Goal: Task Accomplishment & Management: Use online tool/utility

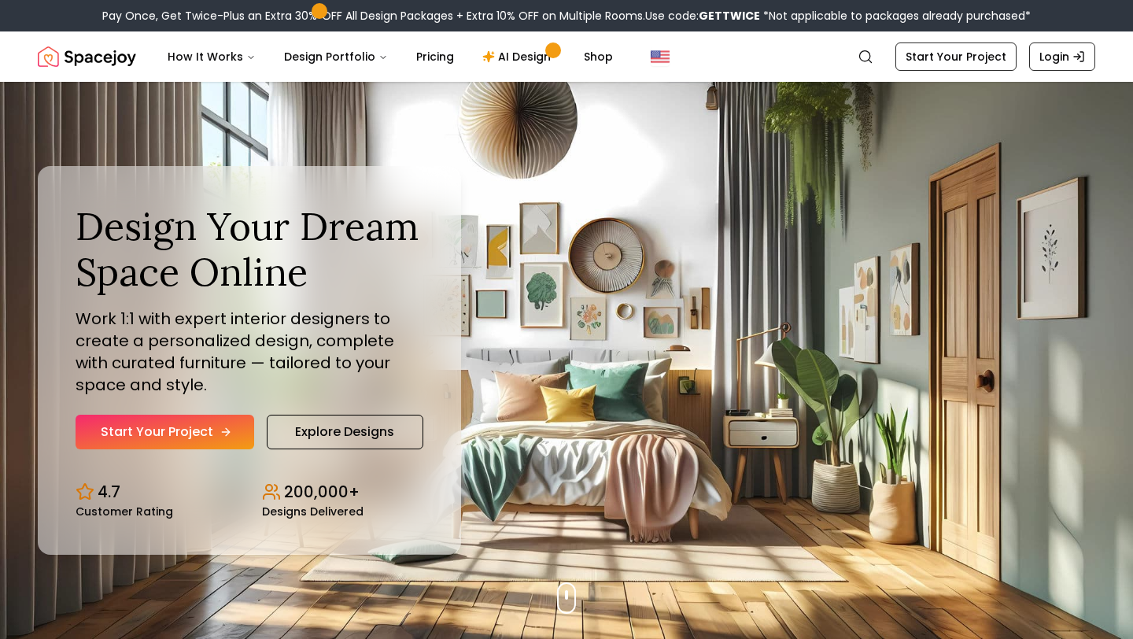
click at [210, 434] on link "Start Your Project" at bounding box center [165, 432] width 179 height 35
click at [500, 60] on link "AI Design" at bounding box center [519, 56] width 98 height 31
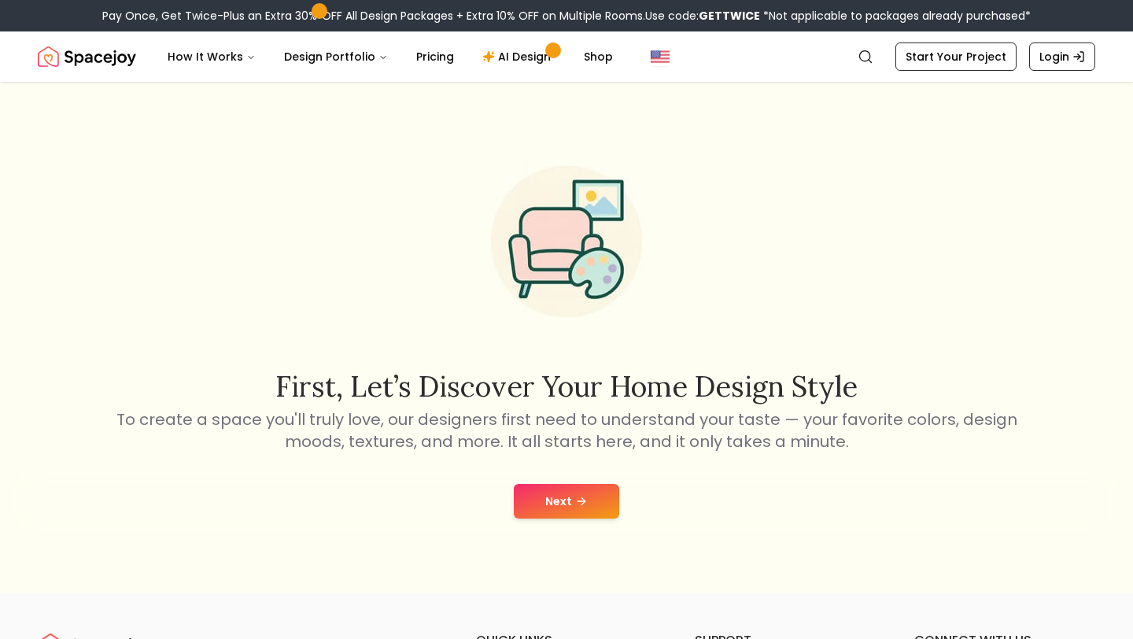
click at [600, 511] on button "Next" at bounding box center [566, 501] width 105 height 35
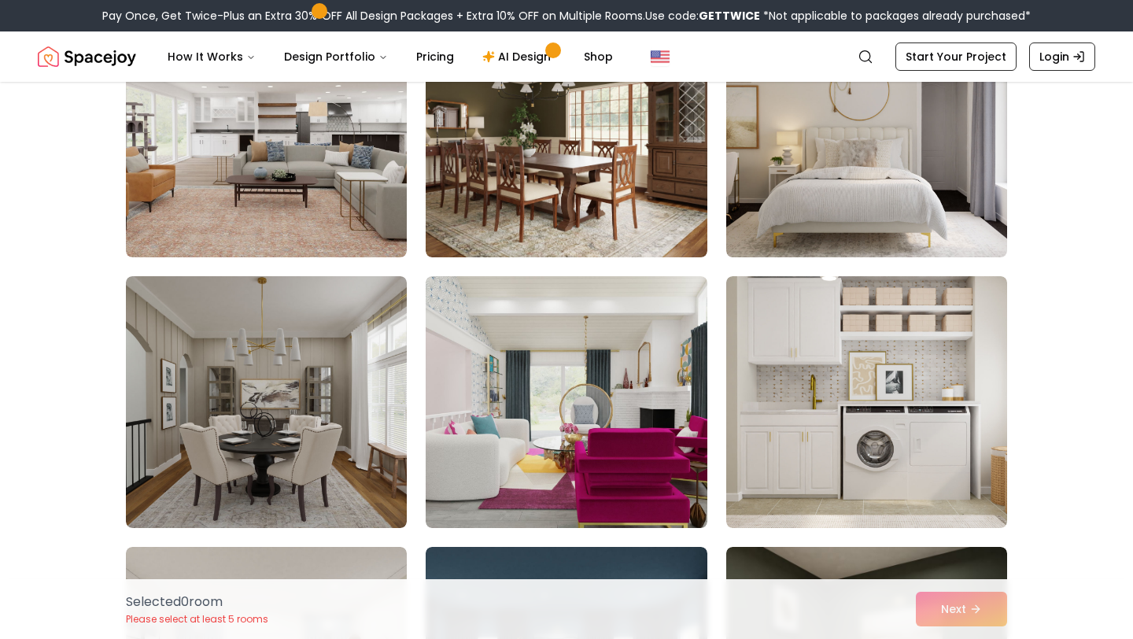
scroll to position [208, 0]
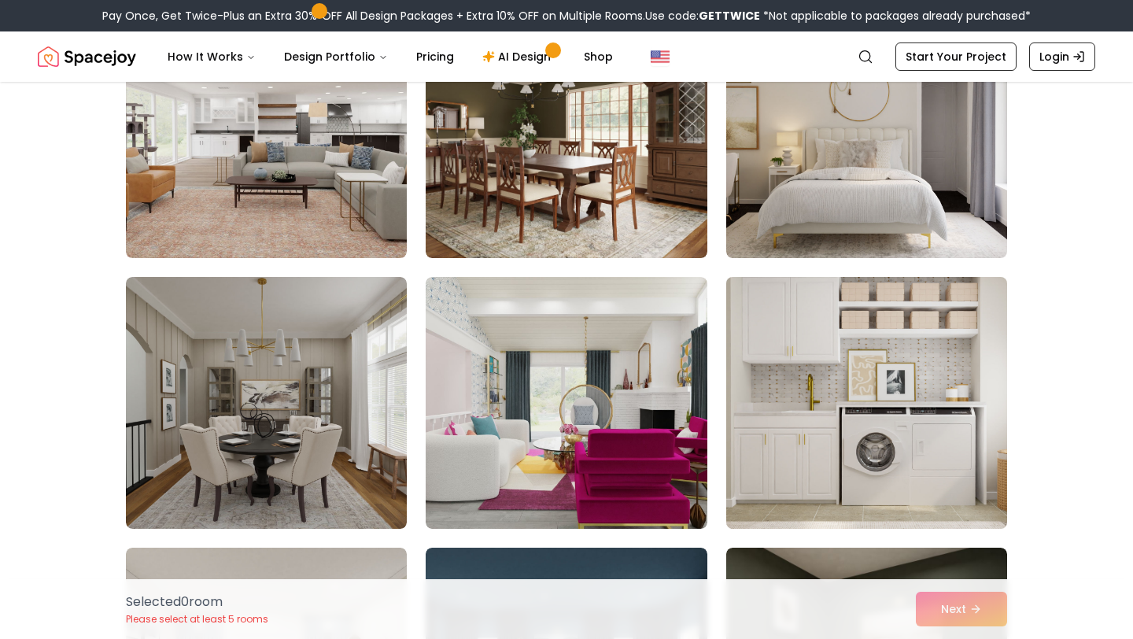
click at [854, 368] on img at bounding box center [866, 403] width 295 height 264
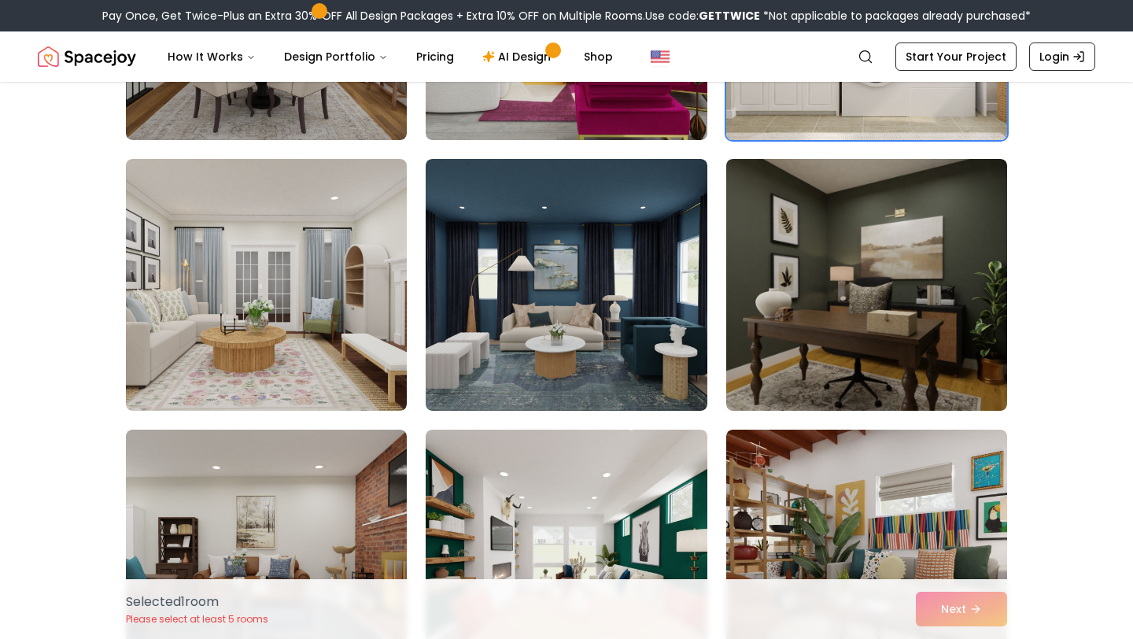
scroll to position [600, 0]
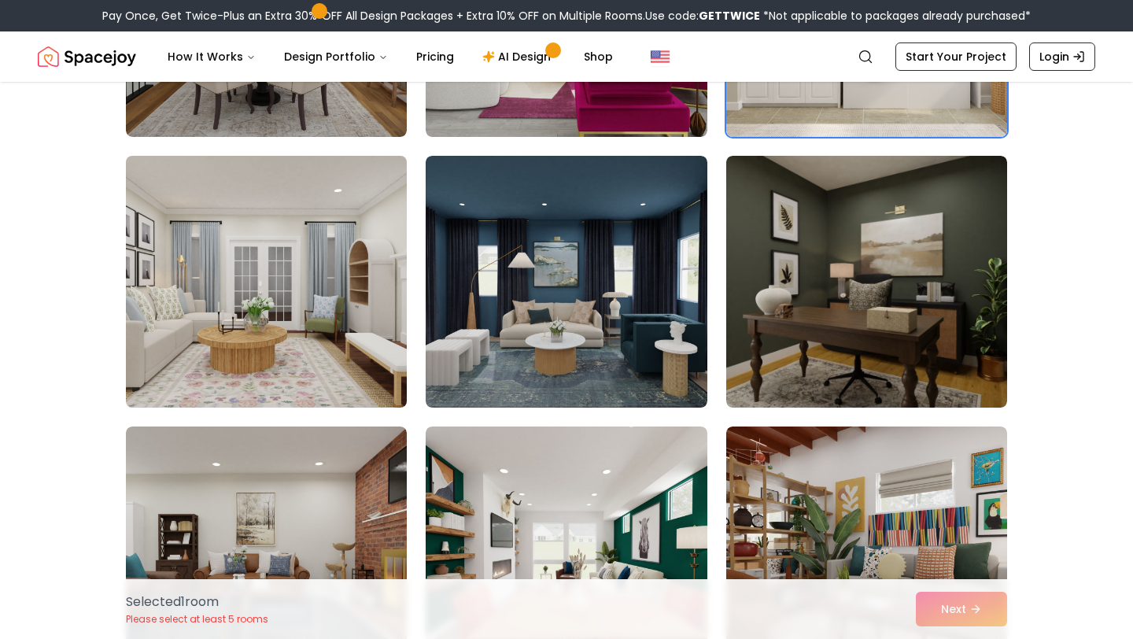
click at [340, 323] on img at bounding box center [266, 282] width 295 height 264
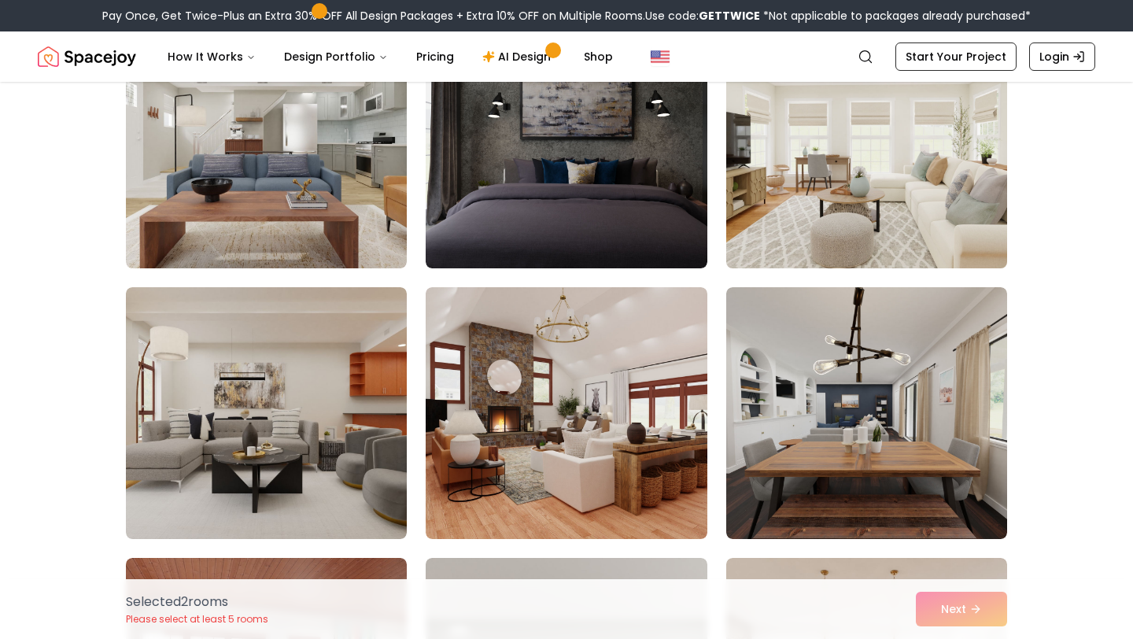
scroll to position [1833, 0]
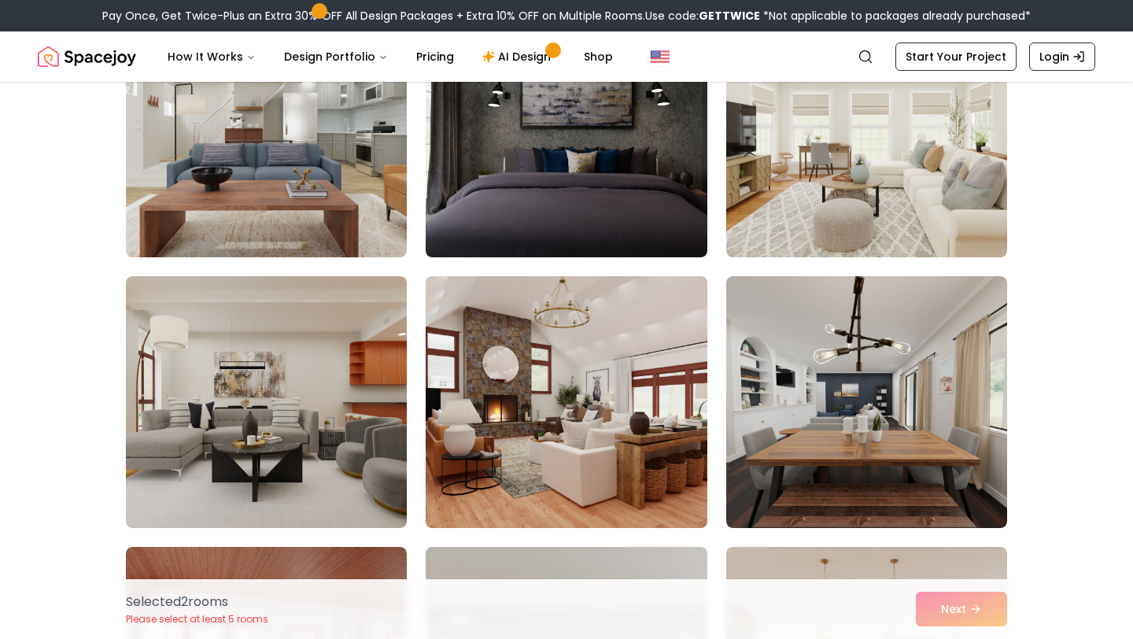
click at [545, 420] on img at bounding box center [566, 402] width 295 height 264
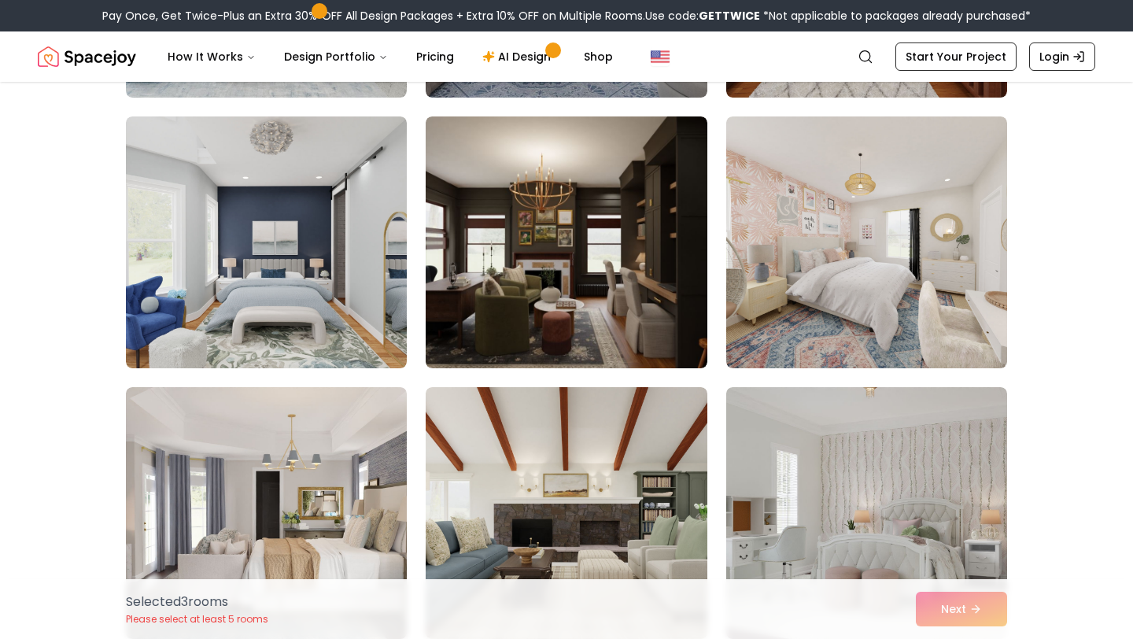
scroll to position [5245, 0]
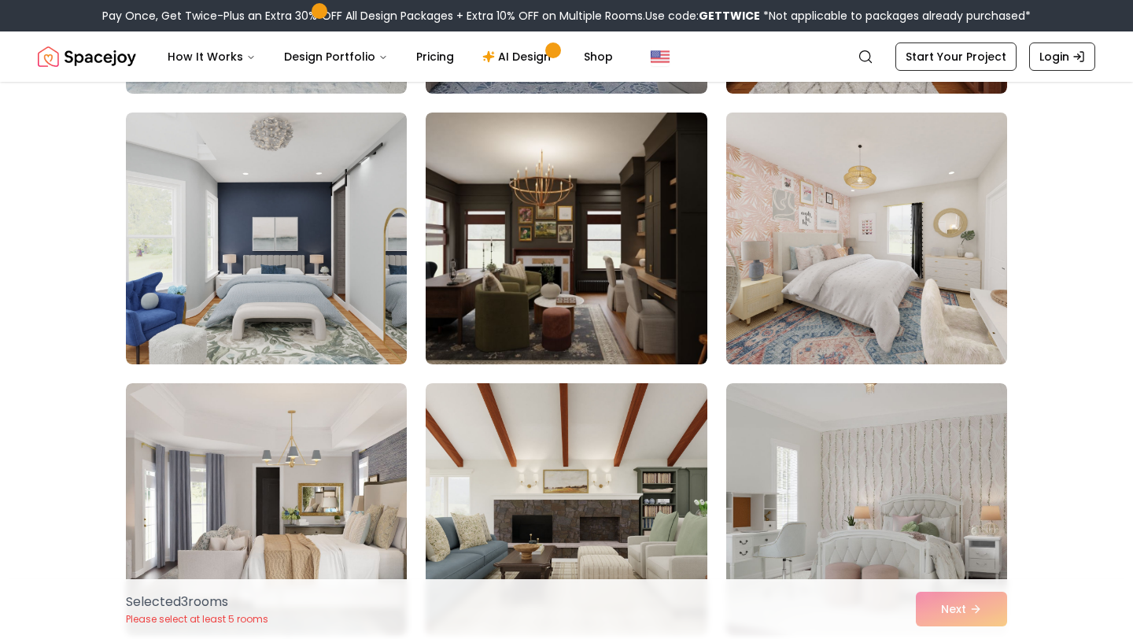
click at [837, 288] on img at bounding box center [866, 238] width 295 height 264
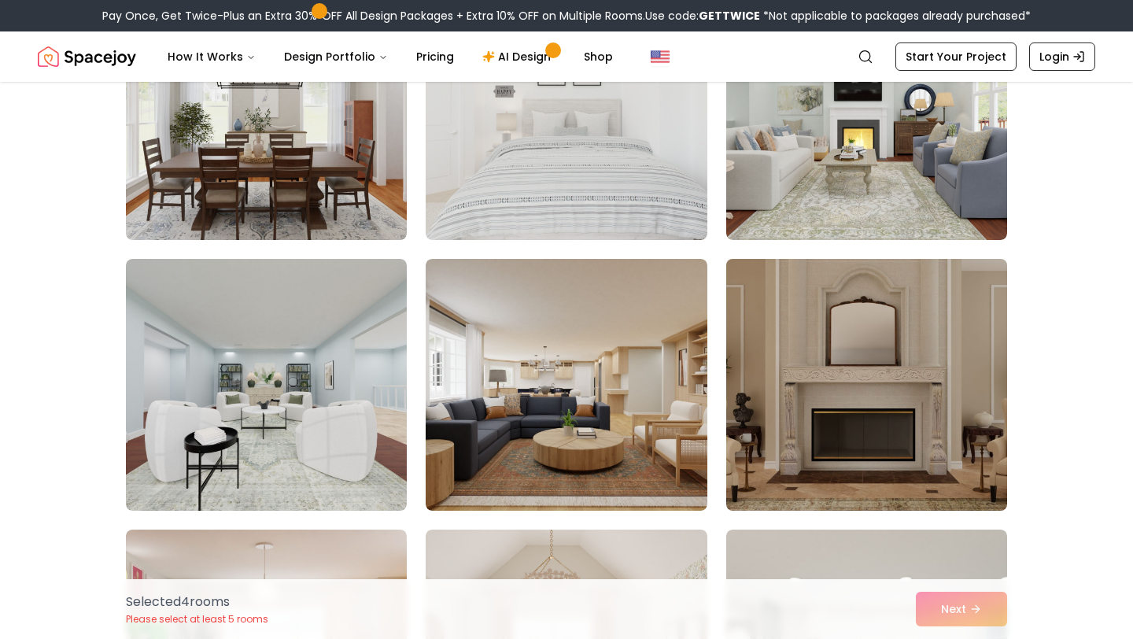
scroll to position [6730, 0]
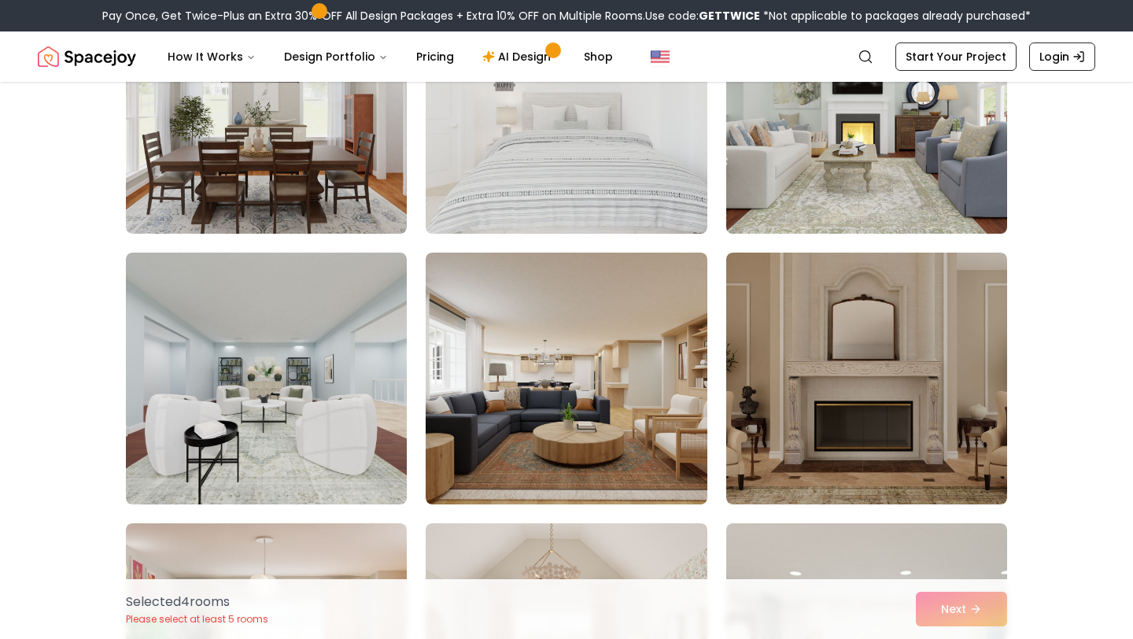
click at [847, 191] on img at bounding box center [866, 108] width 295 height 264
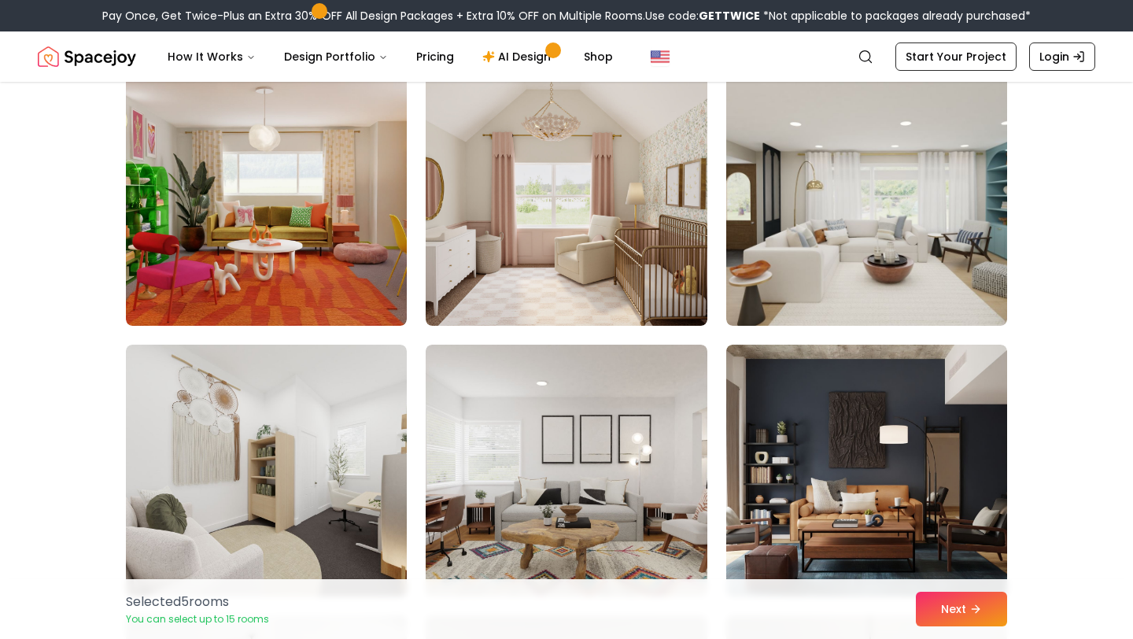
scroll to position [7186, 0]
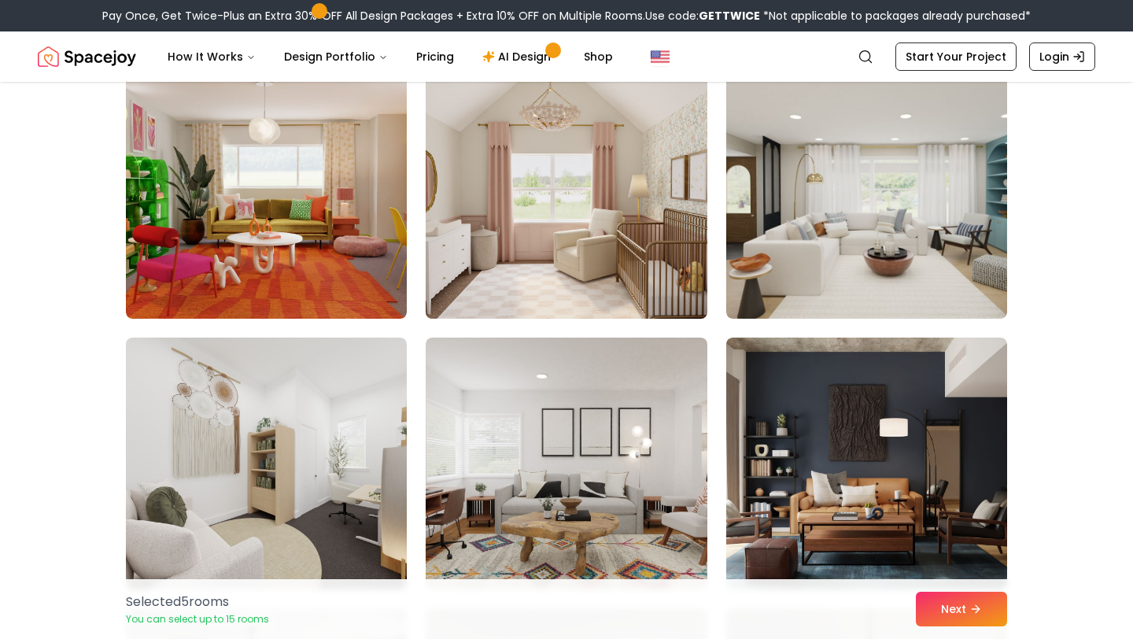
click at [615, 276] on img at bounding box center [566, 193] width 295 height 264
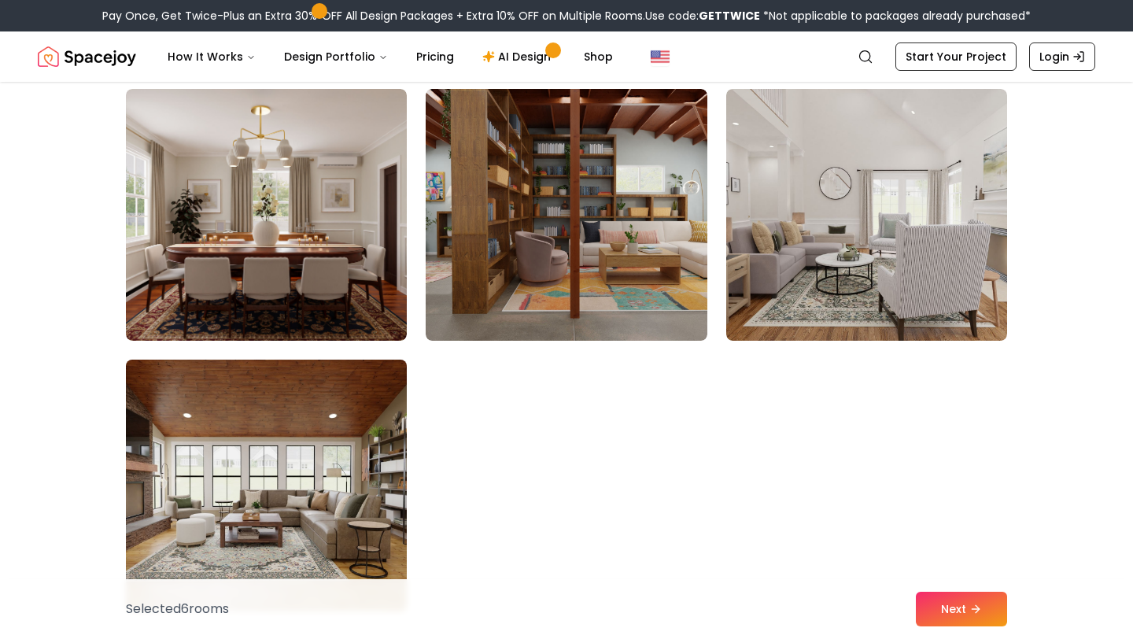
scroll to position [8843, 0]
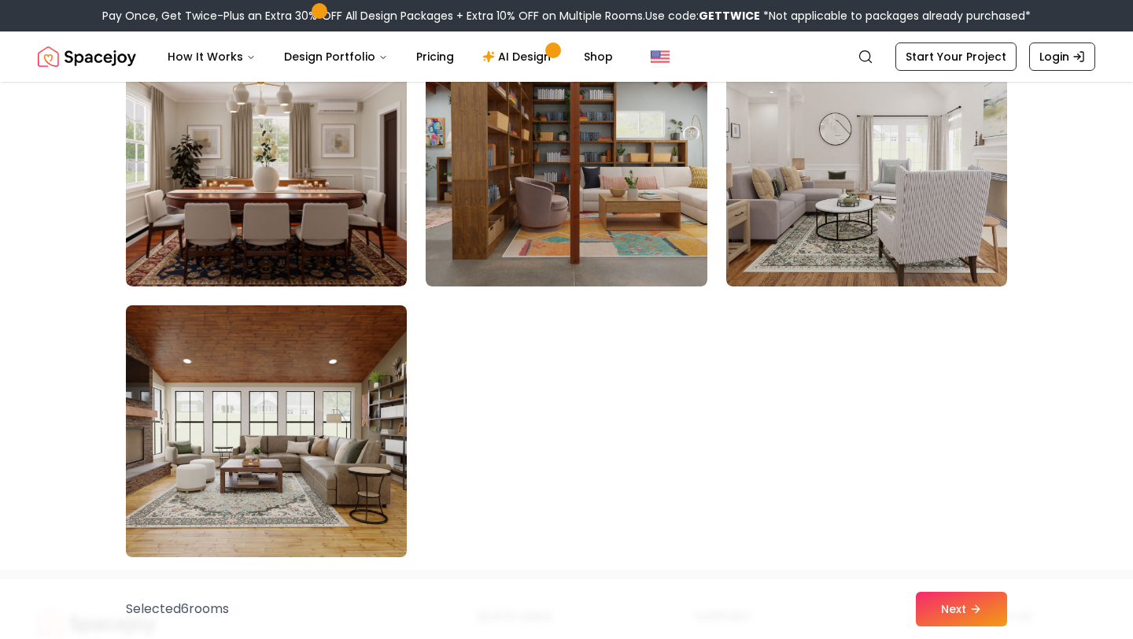
click at [301, 377] on img at bounding box center [266, 431] width 295 height 264
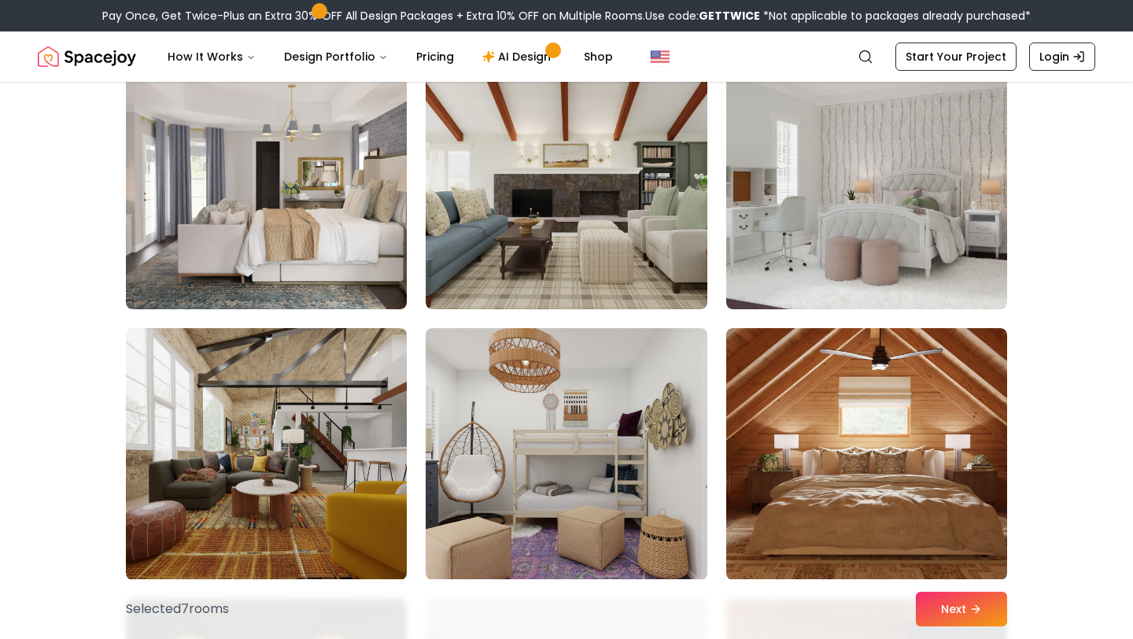
scroll to position [5585, 0]
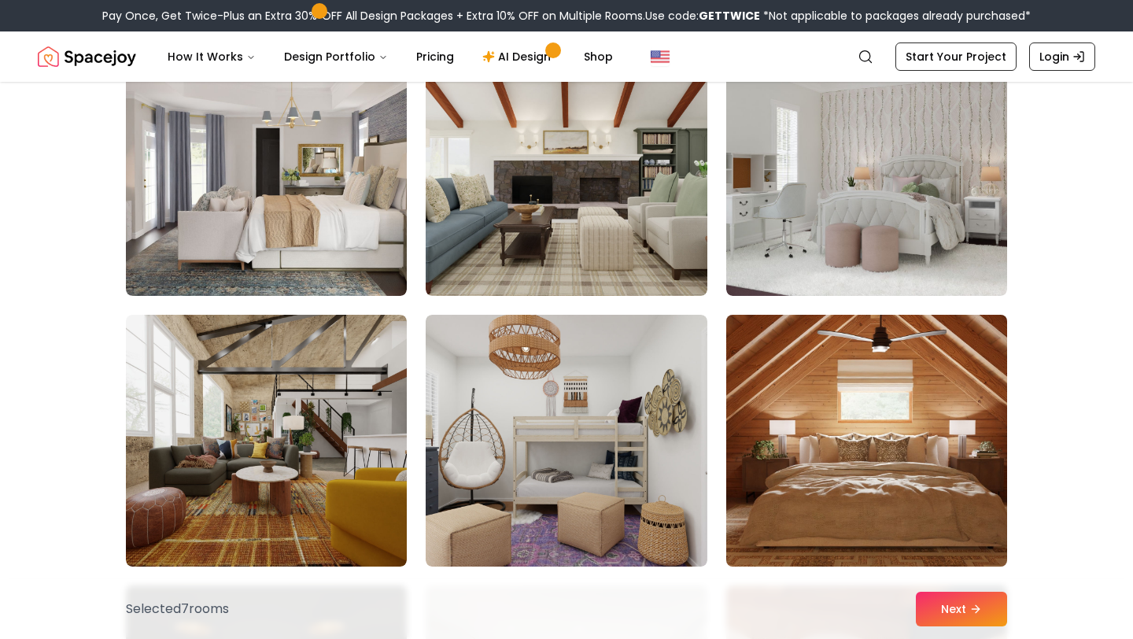
click at [863, 408] on img at bounding box center [866, 441] width 295 height 264
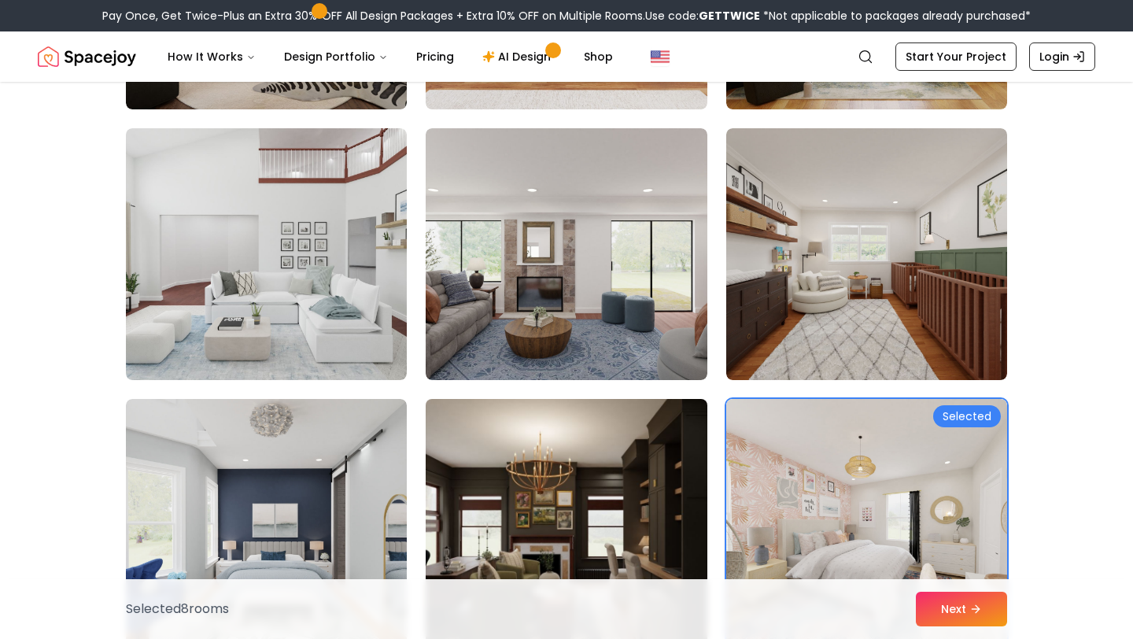
scroll to position [4953, 0]
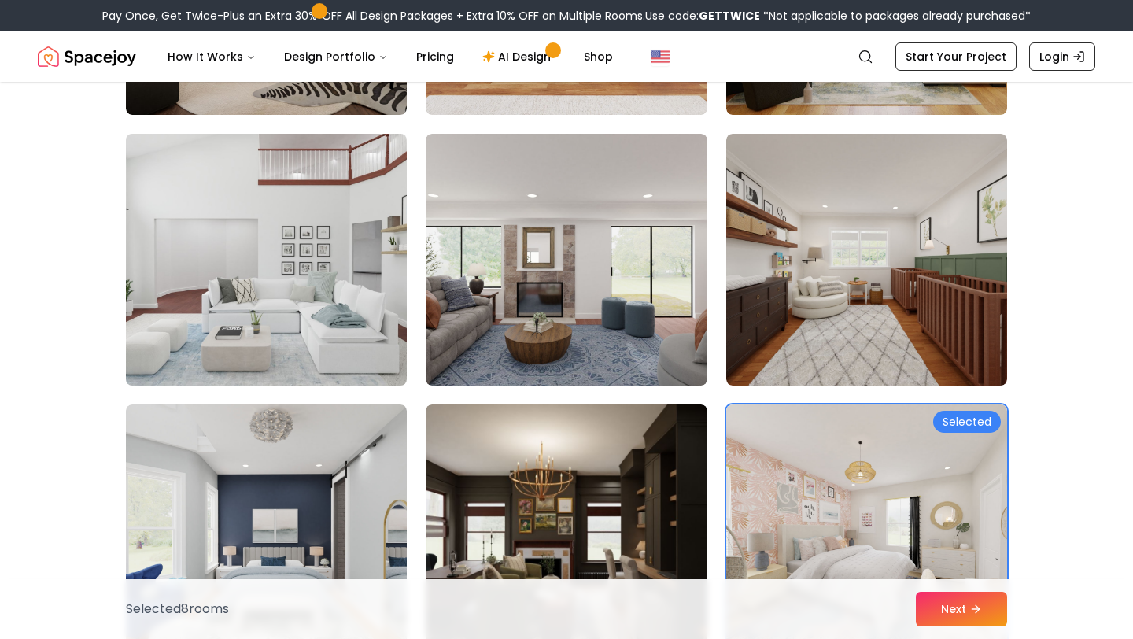
click at [283, 313] on img at bounding box center [266, 259] width 295 height 264
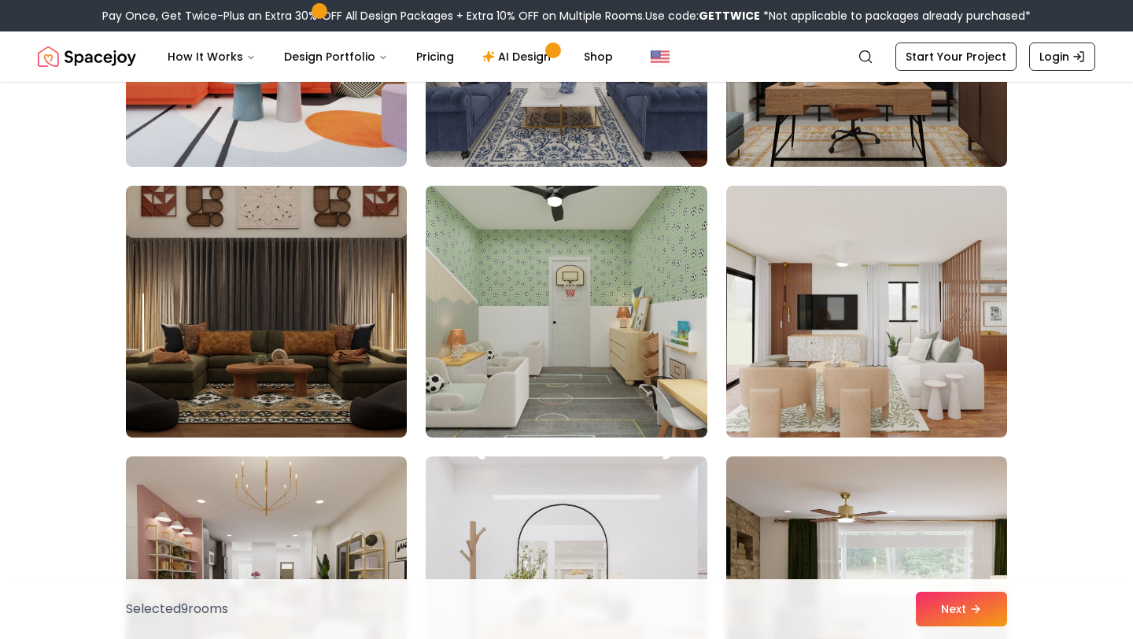
scroll to position [4358, 0]
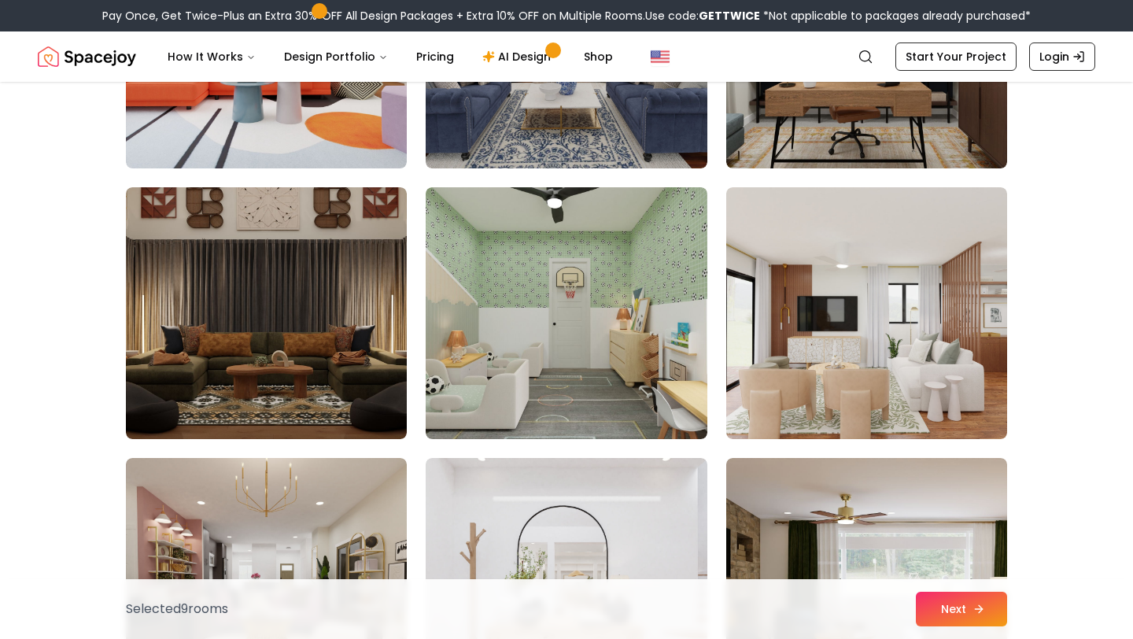
click at [948, 613] on button "Next" at bounding box center [961, 609] width 91 height 35
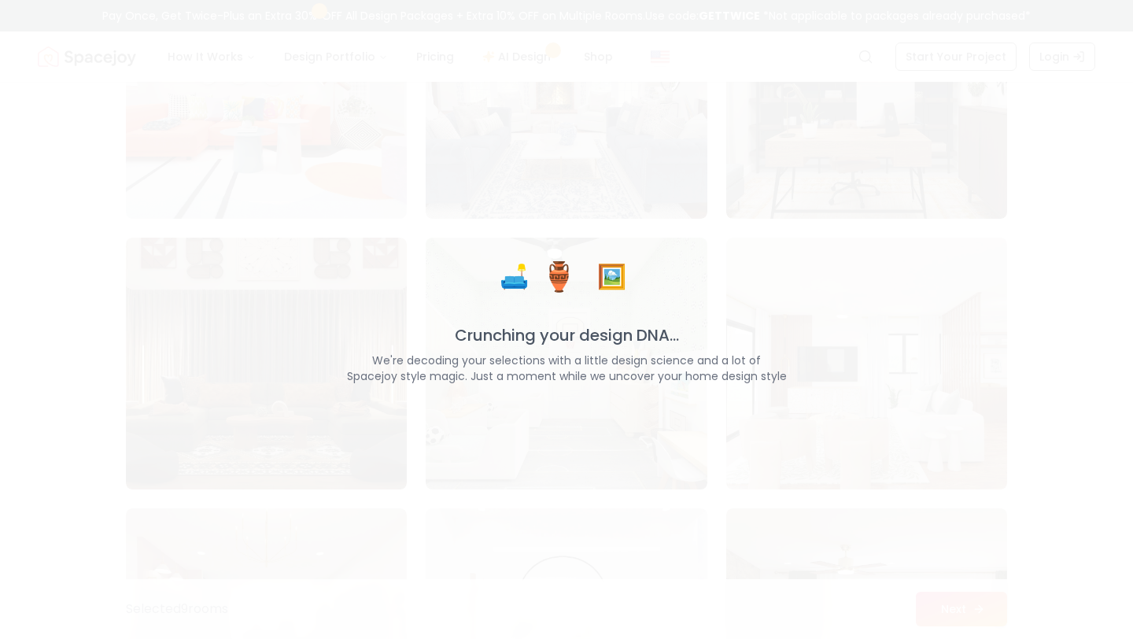
scroll to position [4409, 0]
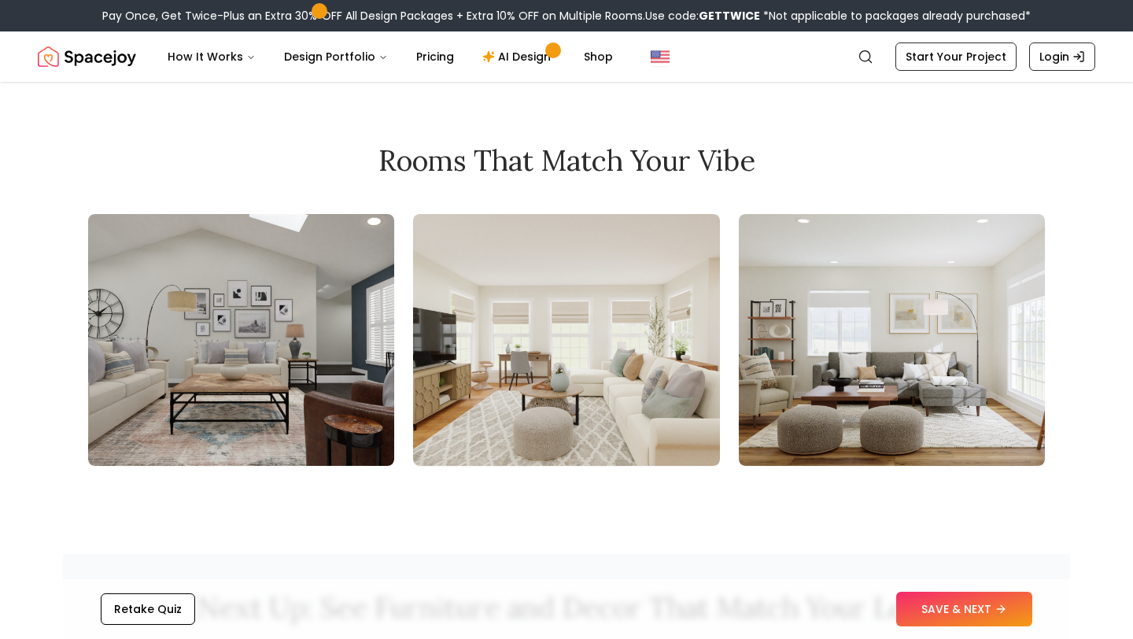
scroll to position [1693, 0]
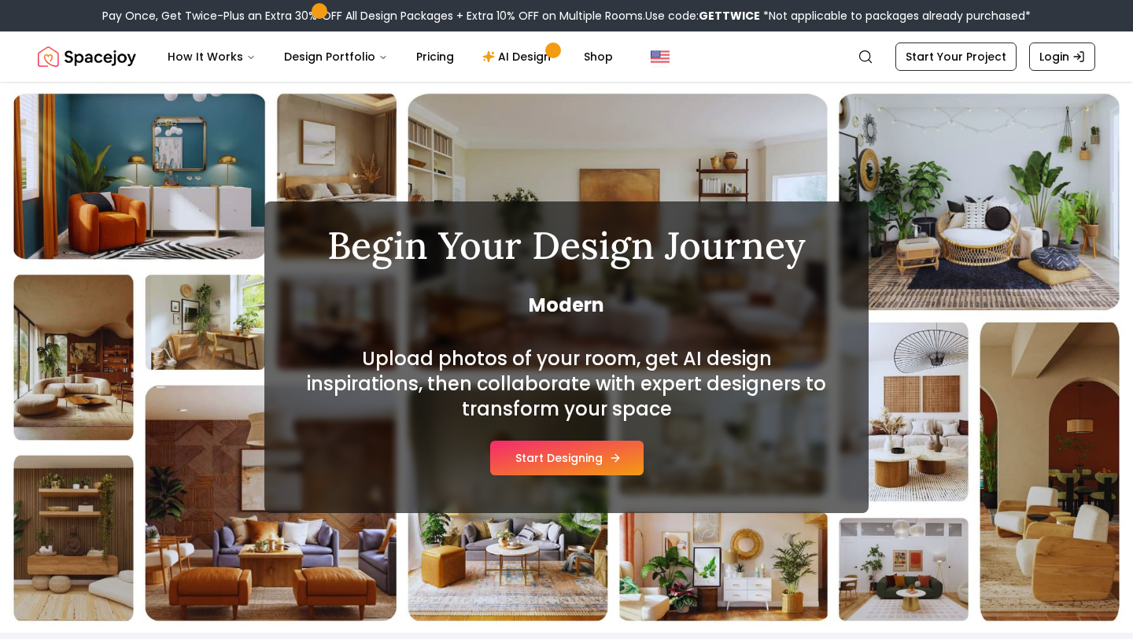
click at [598, 456] on button "Start Designing" at bounding box center [566, 458] width 153 height 35
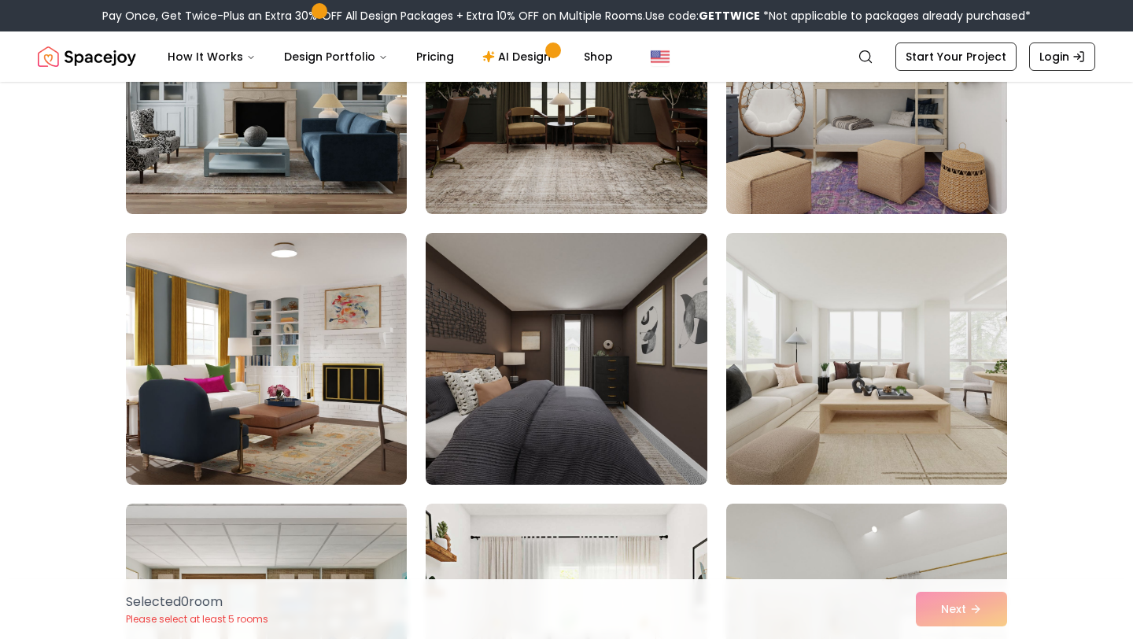
scroll to position [1635, 0]
